Goal: Task Accomplishment & Management: Manage account settings

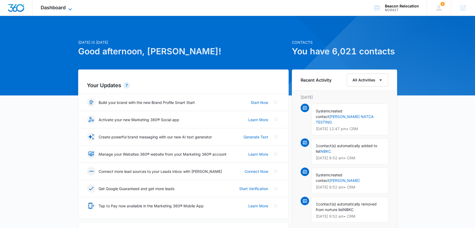
click at [59, 6] on span "Dashboard" at bounding box center [53, 8] width 25 height 6
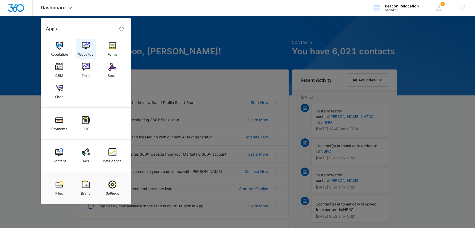
click at [85, 46] on img at bounding box center [86, 46] width 8 height 8
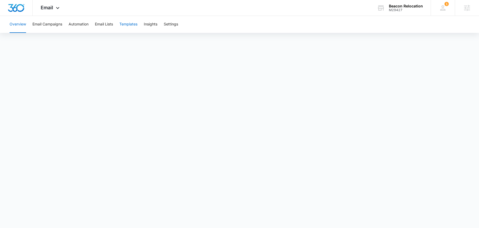
click at [125, 24] on button "Templates" at bounding box center [128, 24] width 18 height 17
click at [52, 27] on button "Email Campaigns" at bounding box center [47, 24] width 30 height 17
drag, startPoint x: 399, startPoint y: 9, endPoint x: 397, endPoint y: 2, distance: 7.2
click at [399, 9] on div "M29427" at bounding box center [406, 10] width 34 height 4
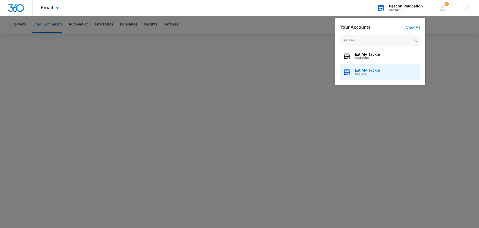
type input "eat my"
click at [370, 71] on span "Eat My Tackle" at bounding box center [367, 70] width 25 height 4
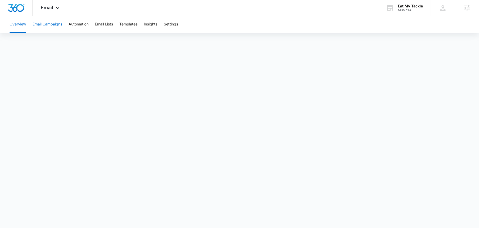
click at [52, 25] on button "Email Campaigns" at bounding box center [47, 24] width 30 height 17
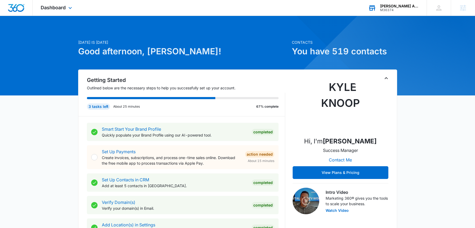
drag, startPoint x: 392, startPoint y: 12, endPoint x: 391, endPoint y: 6, distance: 5.9
click at [392, 11] on div "[PERSON_NAME] Arts M36374 Your Accounts View All" at bounding box center [393, 8] width 66 height 16
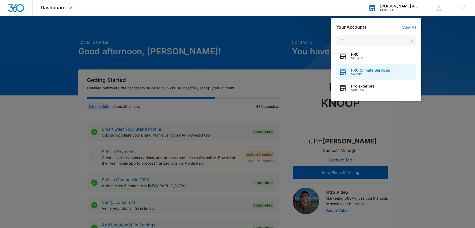
type input "hrc"
click at [369, 69] on span "HRC Climate Services" at bounding box center [370, 70] width 39 height 4
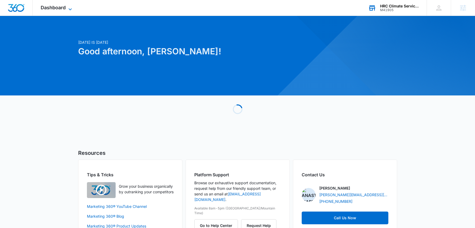
click at [65, 7] on span "Dashboard" at bounding box center [53, 8] width 25 height 6
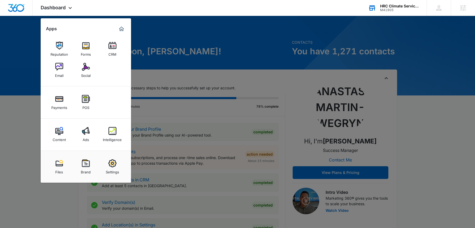
click at [58, 67] on img at bounding box center [59, 67] width 8 height 8
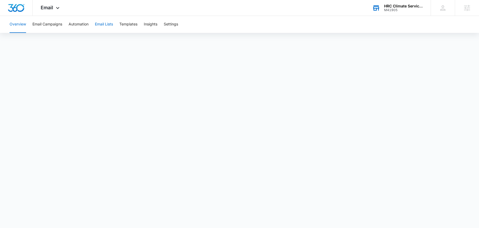
click at [101, 23] on button "Email Lists" at bounding box center [104, 24] width 18 height 17
click at [42, 11] on div "Email Apps Reputation Forms CRM Email Social Payments POS Content Ads Intellige…" at bounding box center [51, 8] width 36 height 16
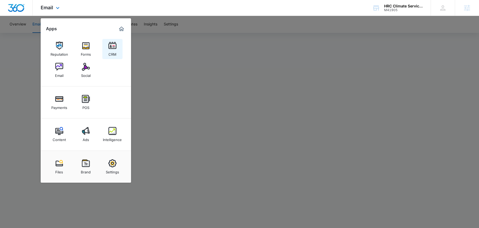
click at [114, 44] on img at bounding box center [112, 46] width 8 height 8
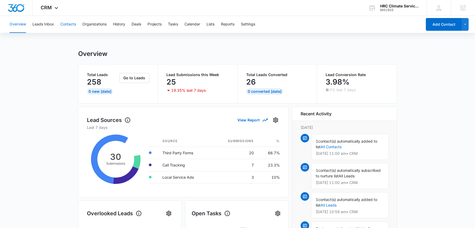
click at [66, 25] on button "Contacts" at bounding box center [68, 24] width 16 height 17
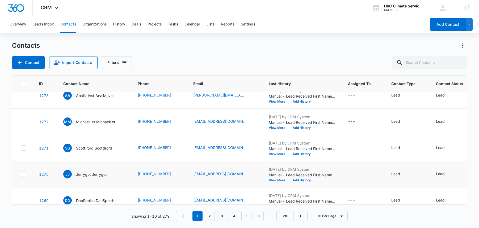
scroll to position [37, 0]
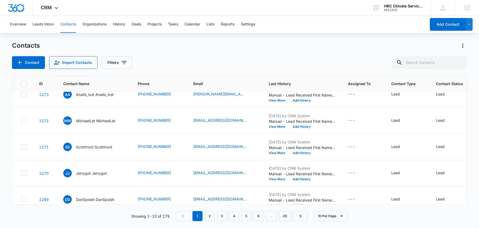
click at [197, 54] on div "Contacts Contact Import Contacts Filters" at bounding box center [239, 55] width 455 height 28
click at [208, 26] on button "Lists" at bounding box center [210, 24] width 8 height 17
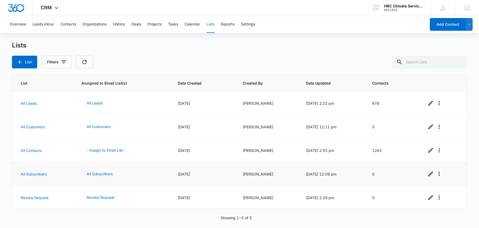
scroll to position [1, 0]
click at [37, 150] on link "All Contacts" at bounding box center [31, 150] width 21 height 5
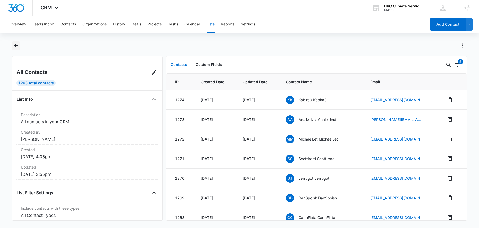
click at [14, 46] on icon "Back" at bounding box center [16, 46] width 4 height 4
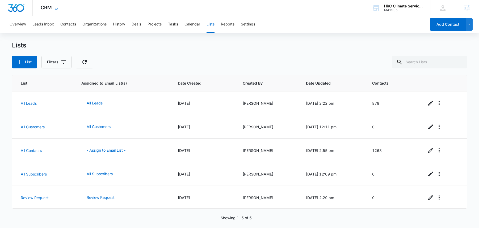
click at [47, 8] on span "CRM" at bounding box center [46, 8] width 11 height 6
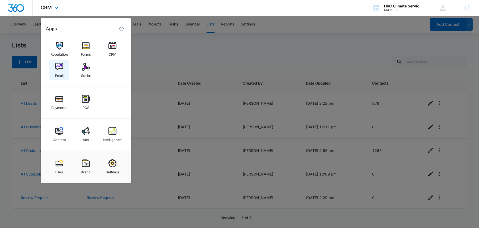
click at [57, 71] on img at bounding box center [59, 67] width 8 height 8
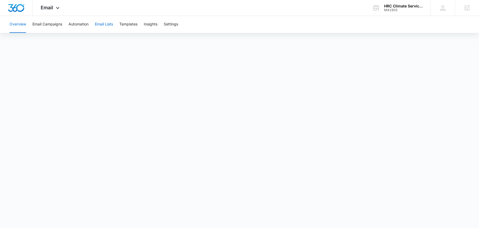
click at [107, 24] on button "Email Lists" at bounding box center [104, 24] width 18 height 17
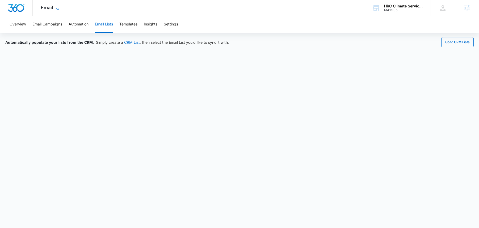
click at [49, 9] on span "Email" at bounding box center [47, 8] width 12 height 6
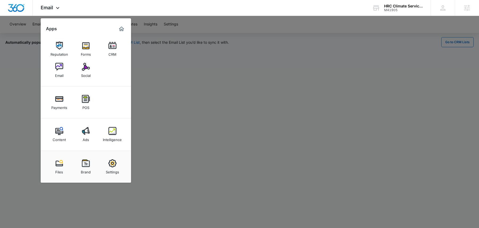
click at [204, 69] on div at bounding box center [239, 114] width 479 height 228
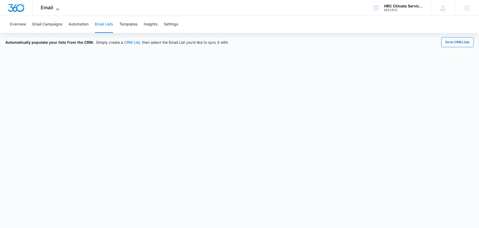
click at [51, 8] on span "Email" at bounding box center [47, 8] width 12 height 6
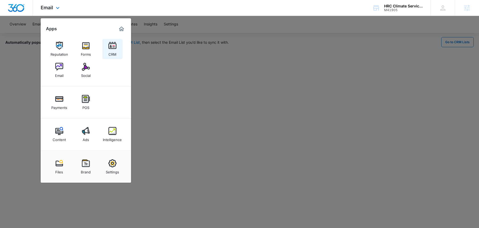
click at [115, 49] on img at bounding box center [112, 46] width 8 height 8
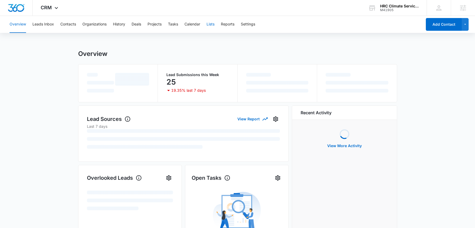
click at [210, 23] on button "Lists" at bounding box center [210, 24] width 8 height 17
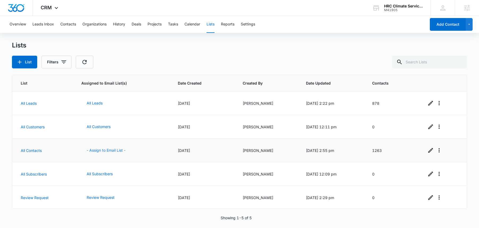
click at [110, 152] on button "- Assign to Email List -" at bounding box center [105, 150] width 49 height 13
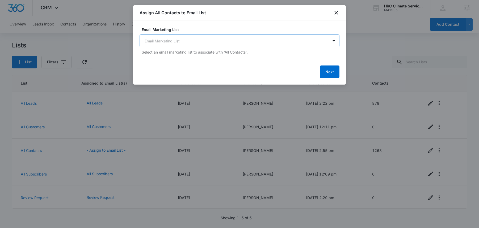
click at [178, 45] on body "CRM Apps Reputation Forms CRM Email Social Payments POS Content Ads Intelligenc…" at bounding box center [239, 114] width 479 height 228
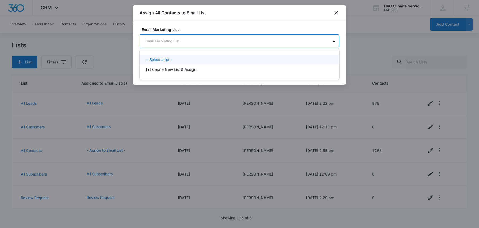
click at [176, 59] on div "- Select a list -" at bounding box center [239, 60] width 186 height 6
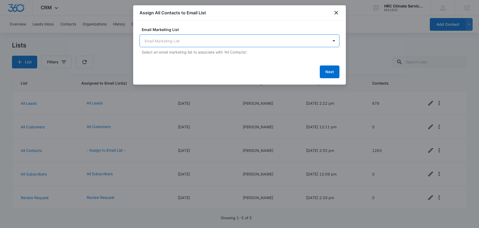
click at [208, 35] on body "CRM Apps Reputation Forms CRM Email Social Payments POS Content Ads Intelligenc…" at bounding box center [239, 114] width 479 height 228
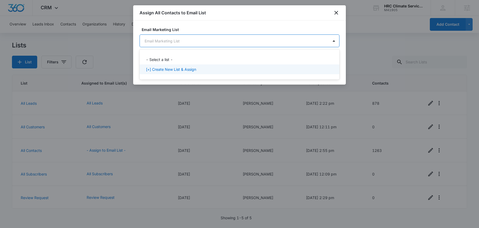
click at [175, 71] on p "[+] Create New List & Assign" at bounding box center [171, 70] width 50 height 6
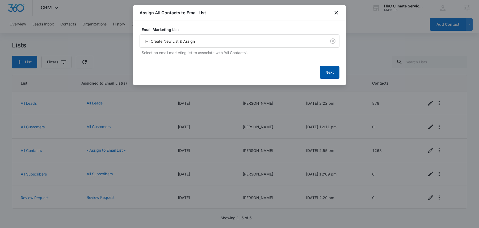
click at [324, 70] on button "Next" at bounding box center [329, 72] width 20 height 13
click at [325, 70] on button "Next" at bounding box center [329, 72] width 20 height 13
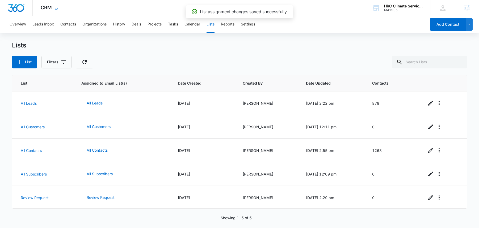
click at [48, 10] on span "CRM" at bounding box center [46, 8] width 11 height 6
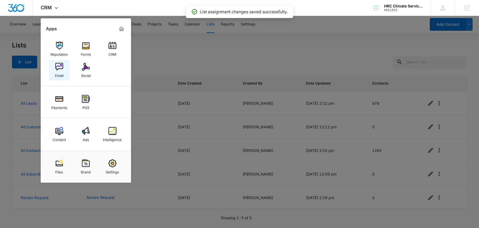
click at [59, 68] on img at bounding box center [59, 67] width 8 height 8
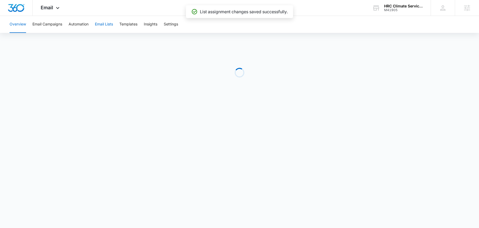
click at [108, 26] on button "Email Lists" at bounding box center [104, 24] width 18 height 17
